Goal: Find specific fact: Find specific fact

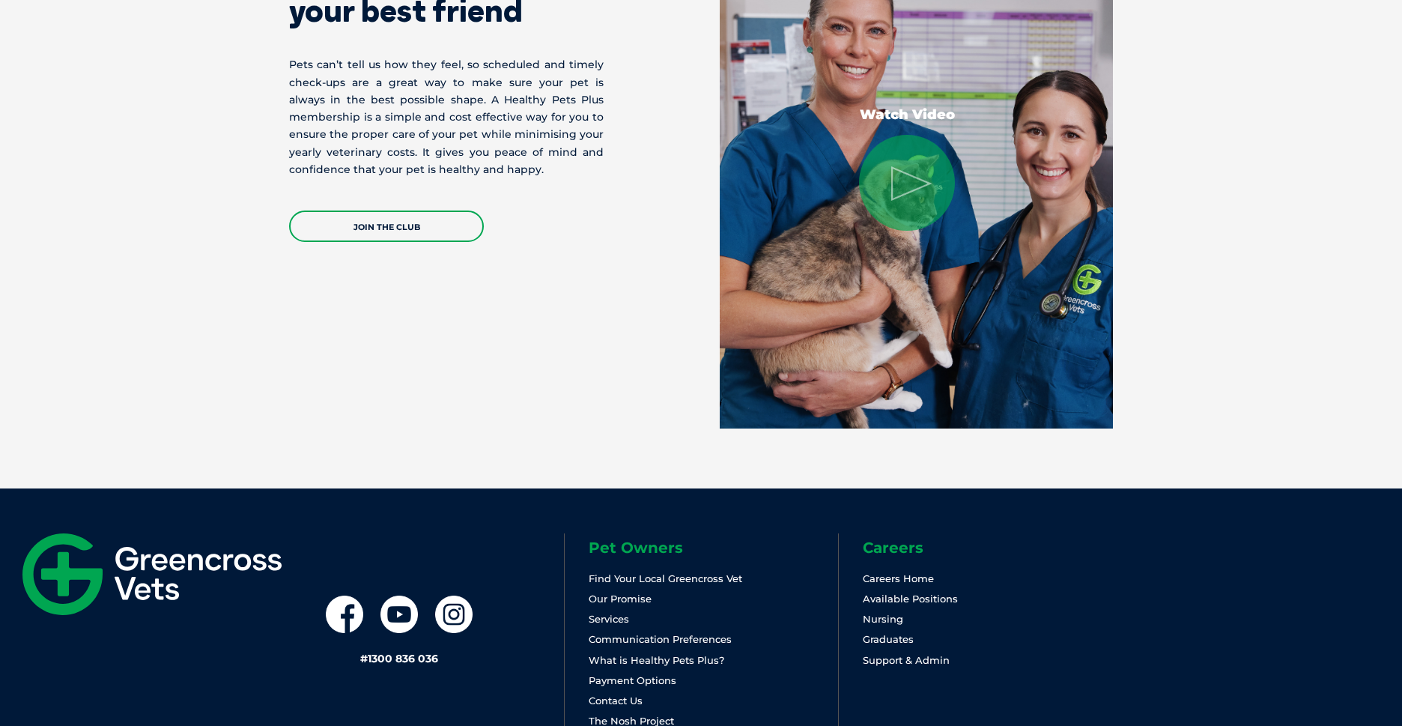
scroll to position [3083, 0]
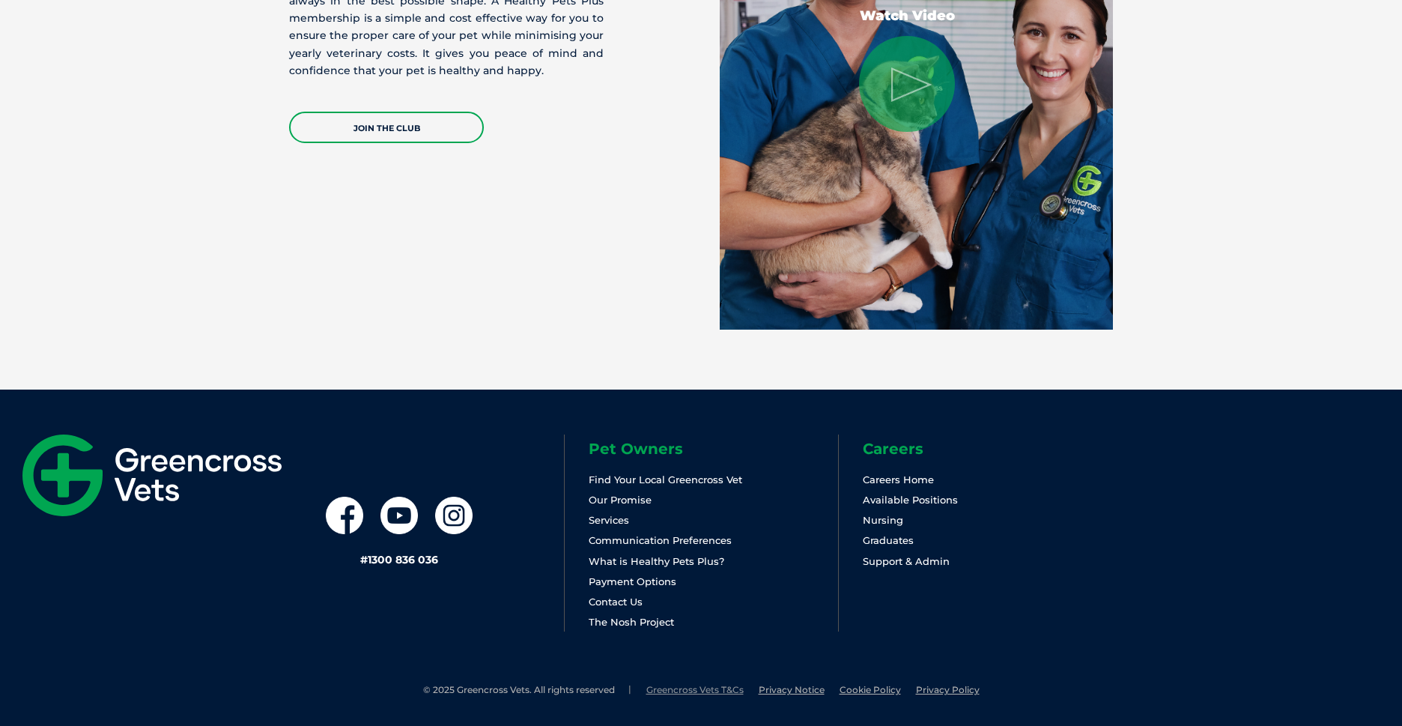
click at [686, 689] on link "Greencross Vets T&Cs" at bounding box center [694, 689] width 97 height 11
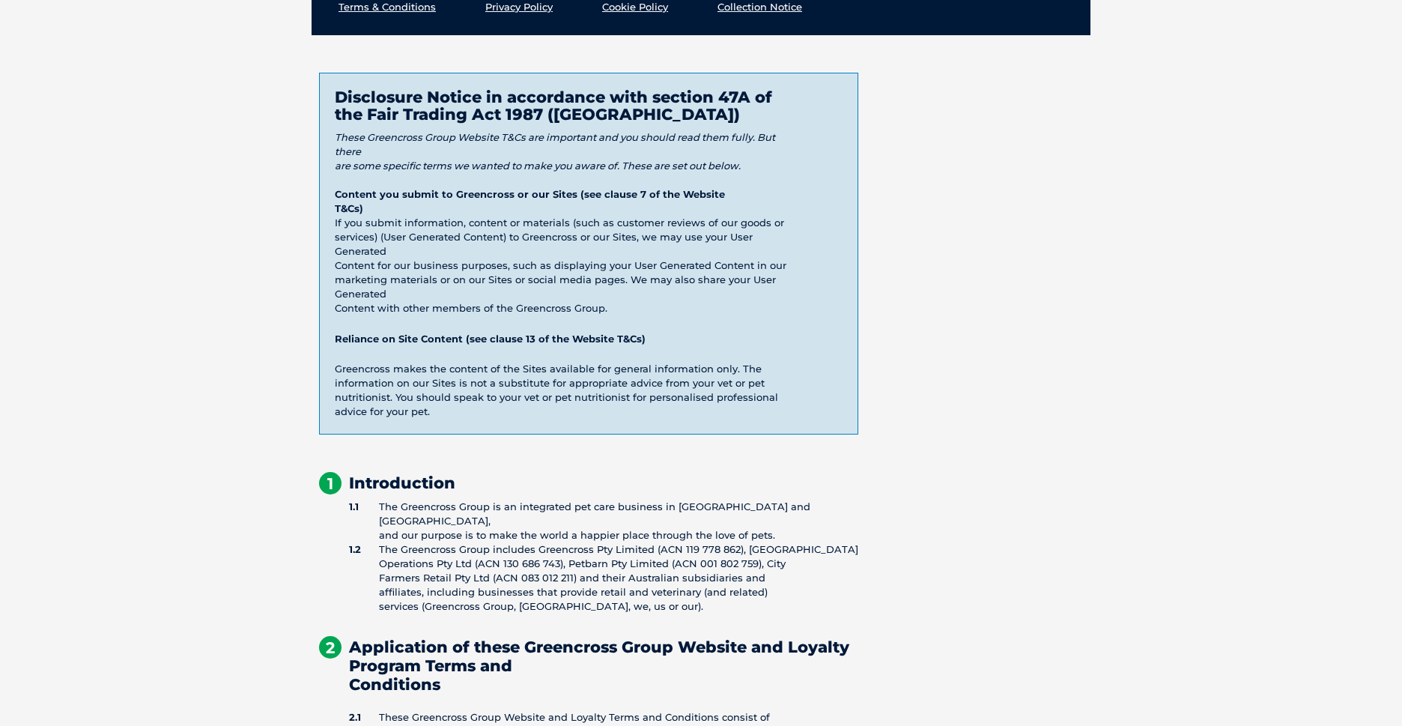
scroll to position [378, 0]
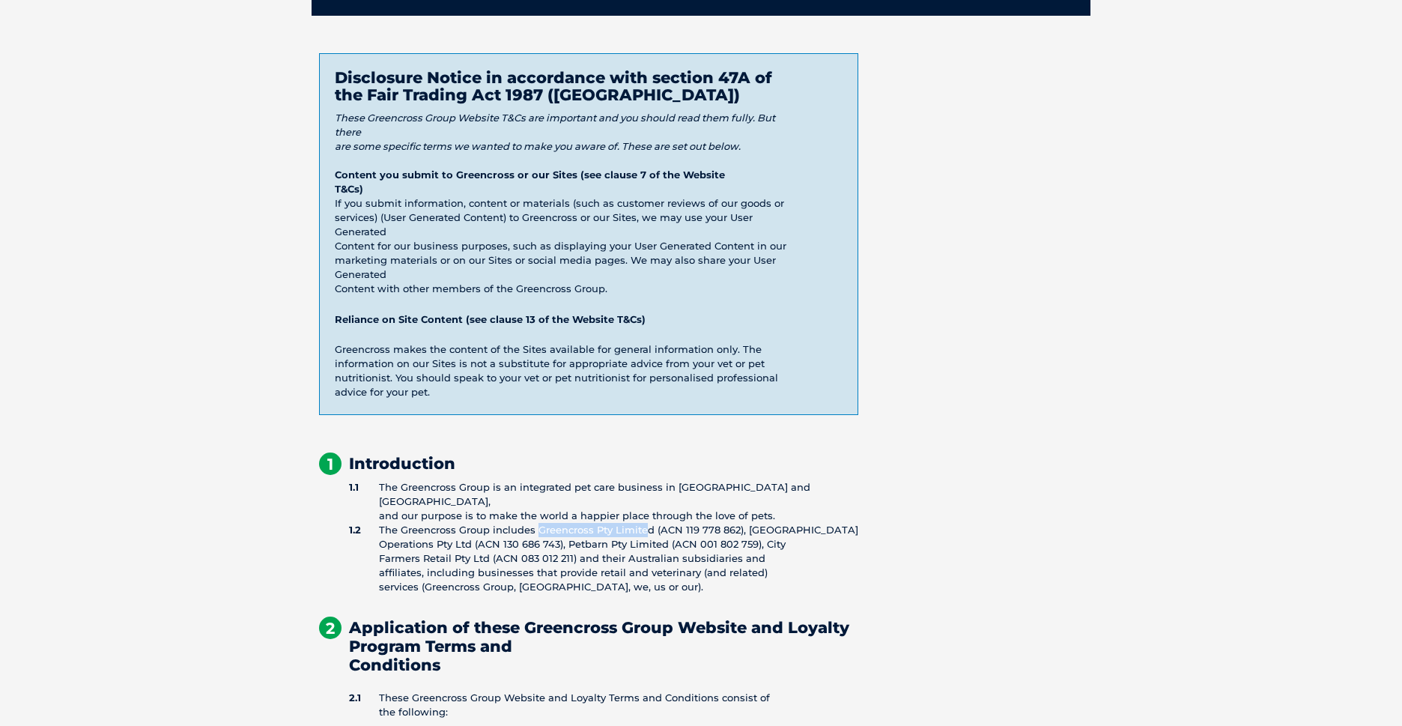
drag, startPoint x: 536, startPoint y: 514, endPoint x: 645, endPoint y: 517, distance: 109.3
click at [645, 523] on li "The Greencross Group includes Greencross Pty Limited (ACN 119 778 862), Greencr…" at bounding box center [603, 558] width 509 height 71
click at [535, 532] on li "The Greencross Group includes Greencross Pty Limited (ACN 119 778 862), Greencr…" at bounding box center [603, 558] width 509 height 71
drag, startPoint x: 743, startPoint y: 513, endPoint x: 469, endPoint y: 529, distance: 275.2
click at [469, 529] on li "The Greencross Group includes Greencross Pty Limited (ACN 119 778 862), Greencr…" at bounding box center [603, 558] width 509 height 71
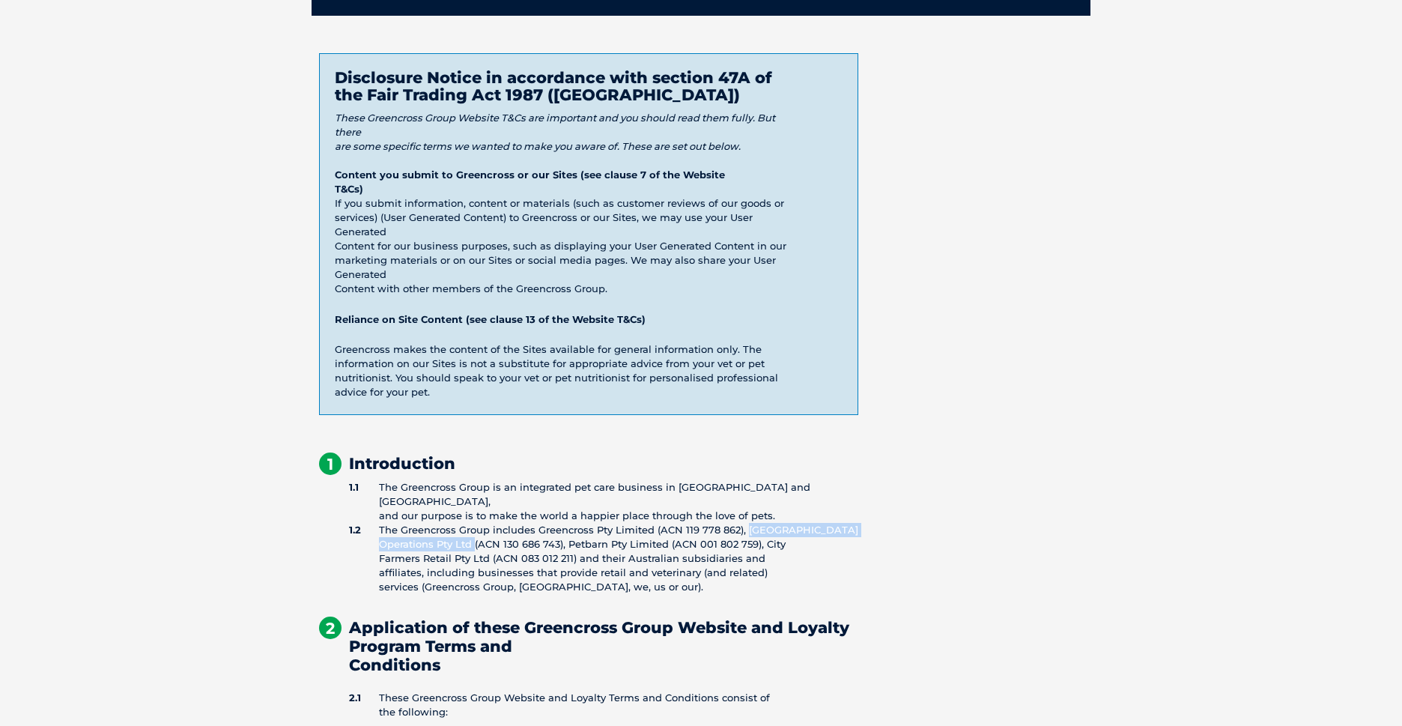
copy li "Greencross Operations Pty Ltd"
